Goal: Information Seeking & Learning: Learn about a topic

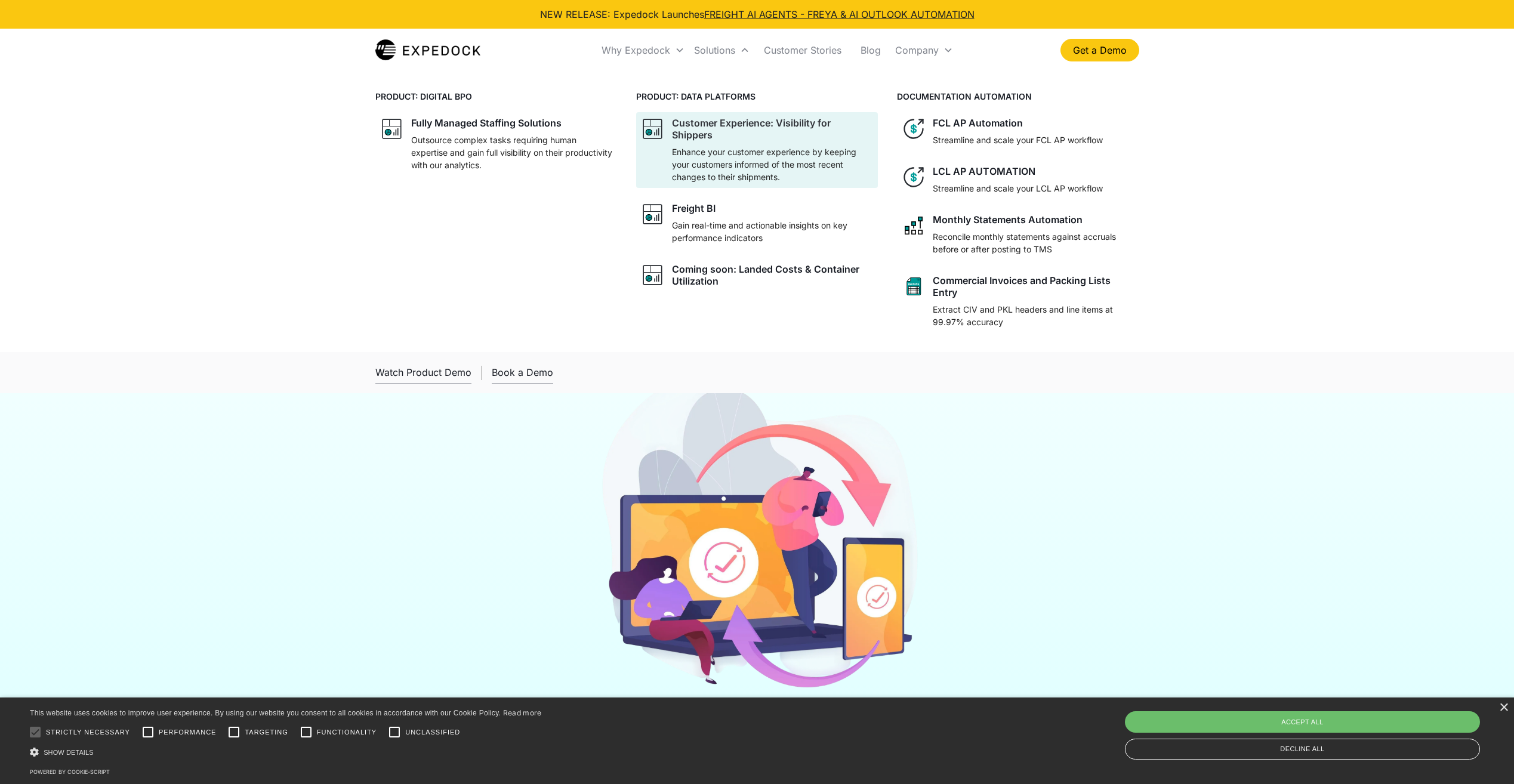
click at [721, 121] on div "Customer Experience: Visibility for Shippers" at bounding box center [772, 129] width 201 height 24
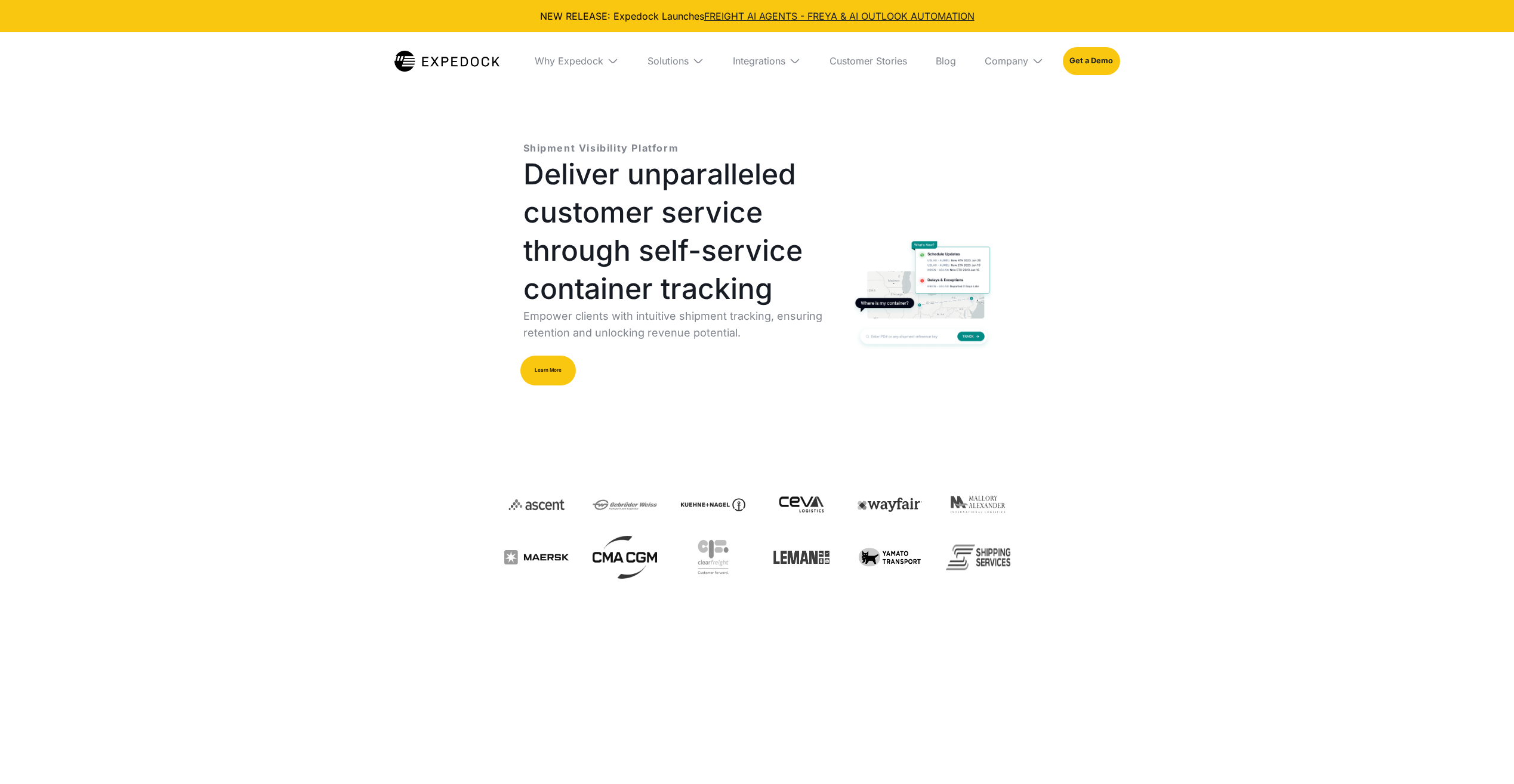
select select
